Goal: Transaction & Acquisition: Book appointment/travel/reservation

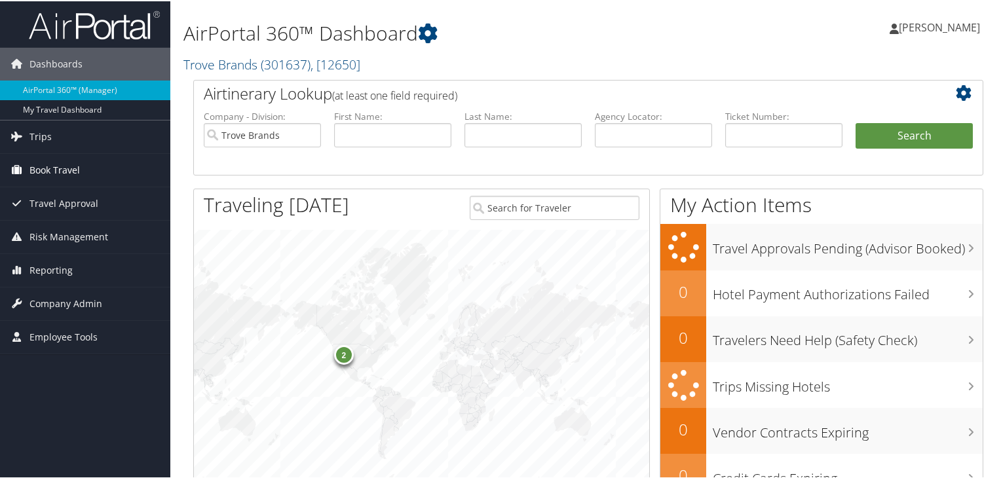
click at [52, 170] on span "Book Travel" at bounding box center [54, 169] width 50 height 33
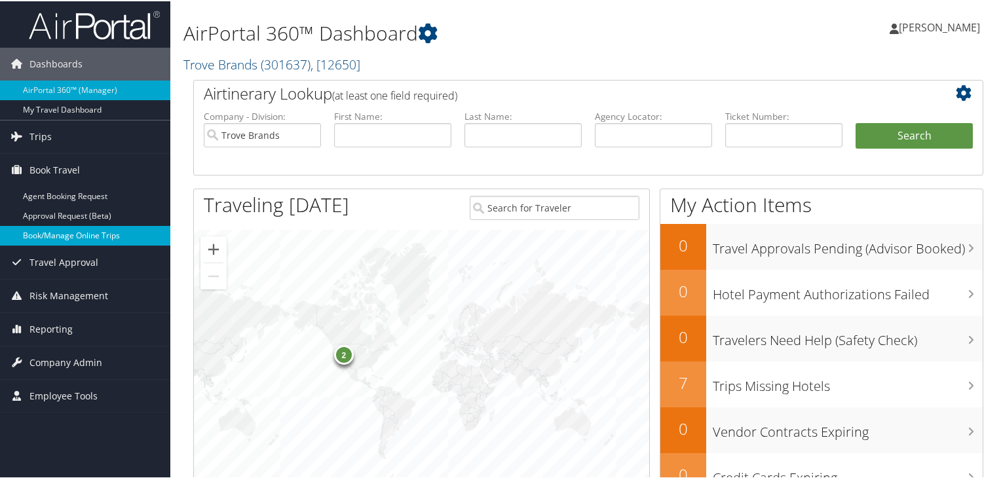
click at [90, 235] on link "Book/Manage Online Trips" at bounding box center [85, 235] width 170 height 20
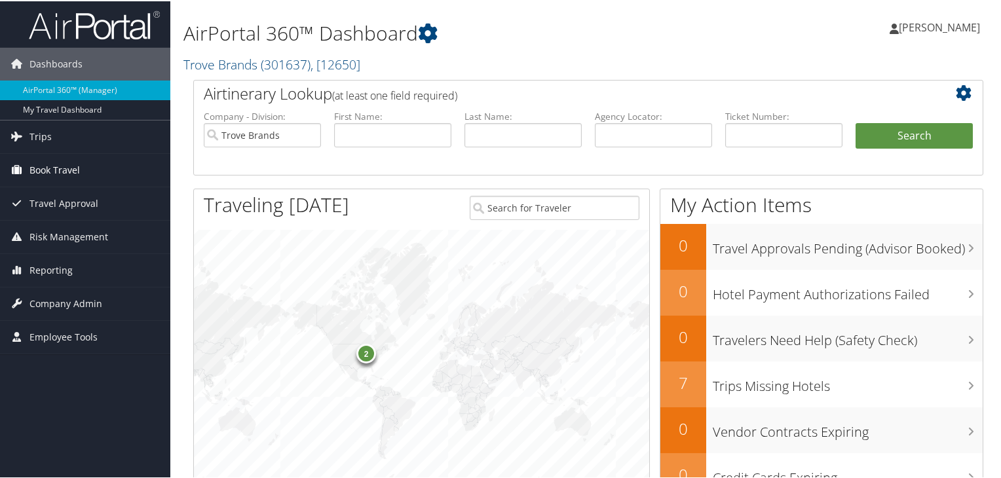
click at [62, 172] on span "Book Travel" at bounding box center [54, 169] width 50 height 33
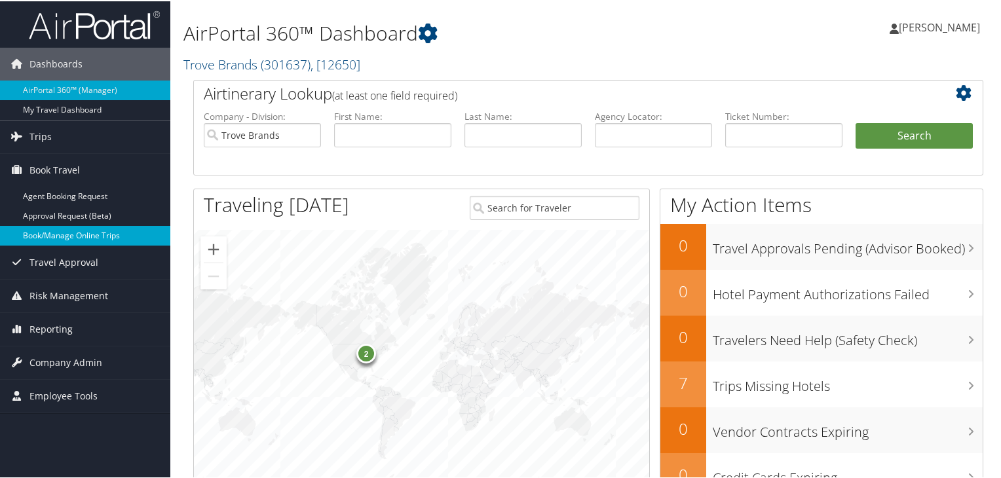
click at [92, 231] on link "Book/Manage Online Trips" at bounding box center [85, 235] width 170 height 20
click at [90, 234] on link "Book/Manage Online Trips" at bounding box center [85, 235] width 170 height 20
